Goal: Information Seeking & Learning: Learn about a topic

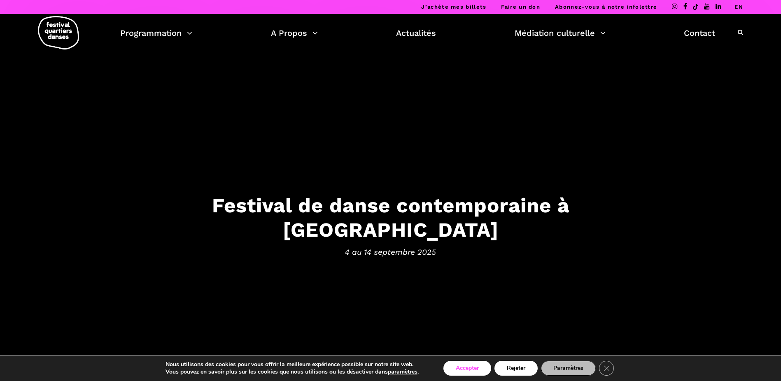
click at [466, 367] on button "Accepter" at bounding box center [468, 367] width 48 height 15
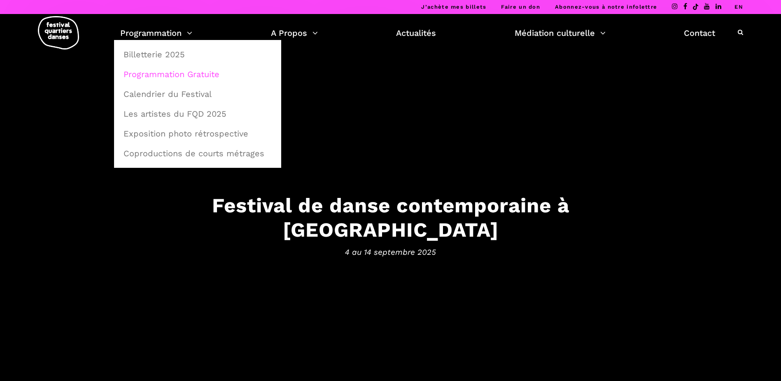
click at [169, 78] on link "Programmation Gratuite" at bounding box center [198, 74] width 158 height 19
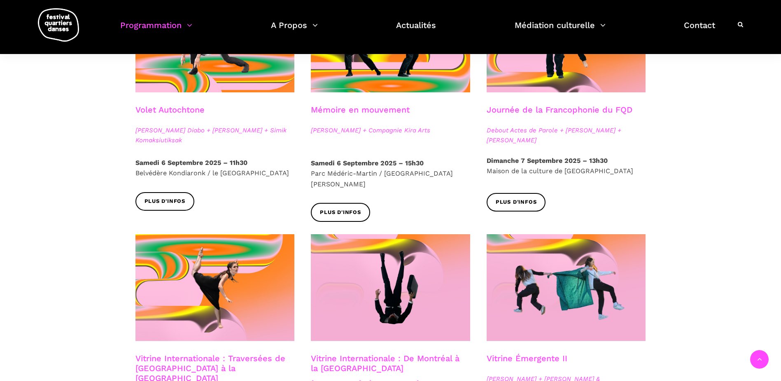
scroll to position [494, 0]
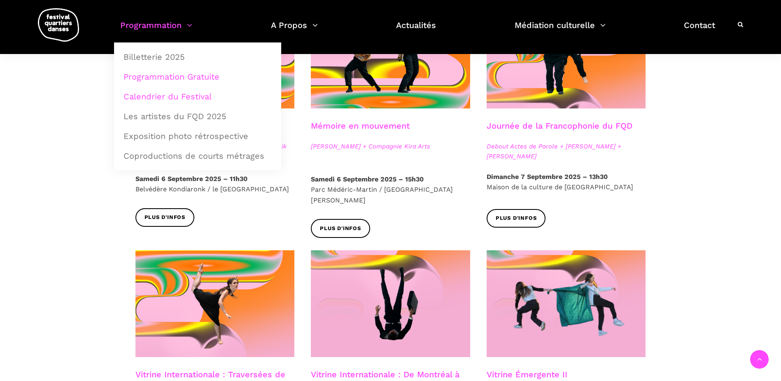
click at [164, 94] on link "Calendrier du Festival" at bounding box center [198, 96] width 158 height 19
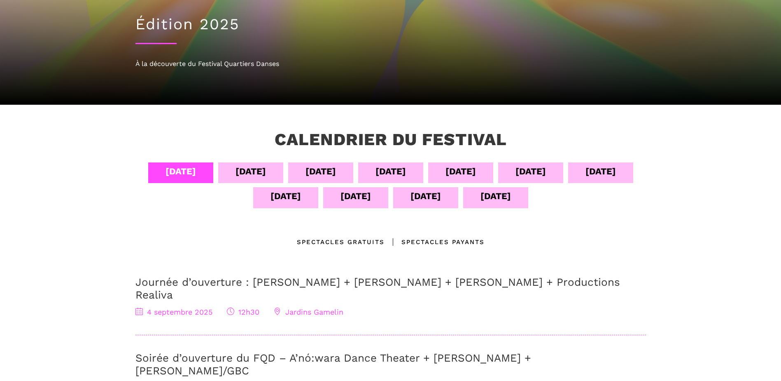
scroll to position [82, 0]
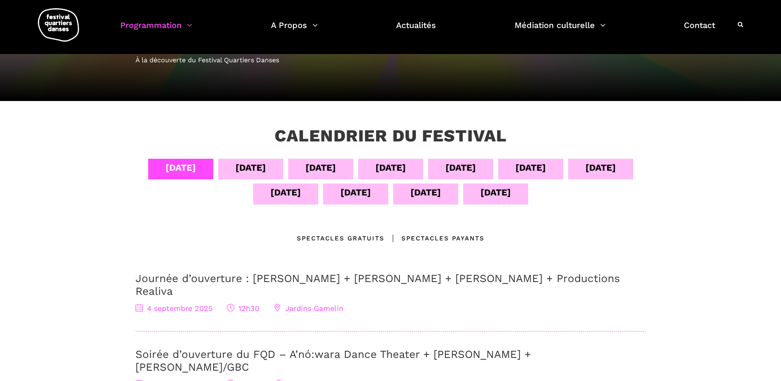
click at [243, 166] on div "[DATE]" at bounding box center [251, 167] width 30 height 14
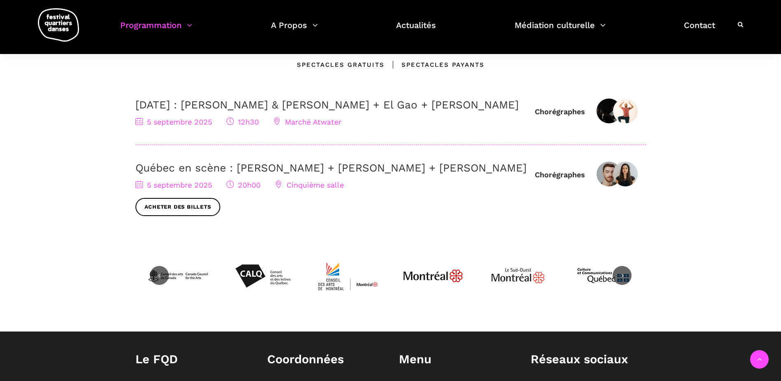
scroll to position [206, 0]
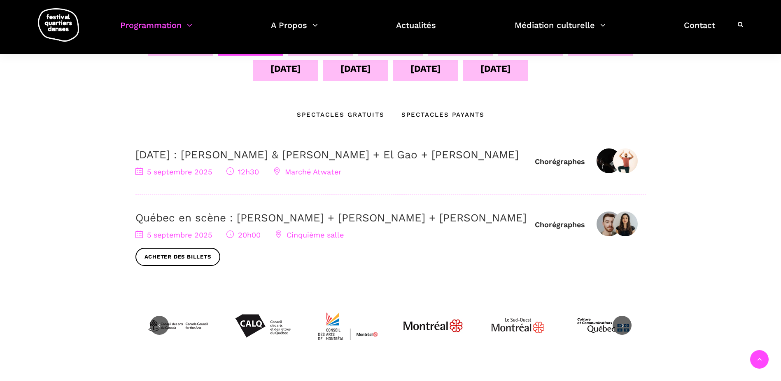
click at [232, 224] on link "Québec en scène : [PERSON_NAME] + [PERSON_NAME] + [PERSON_NAME]" at bounding box center [331, 217] width 391 height 12
